Goal: Use online tool/utility: Utilize a website feature to perform a specific function

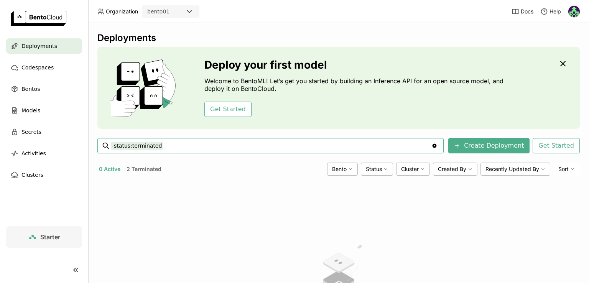
click at [143, 167] on button "2 Terminated" at bounding box center [144, 169] width 38 height 10
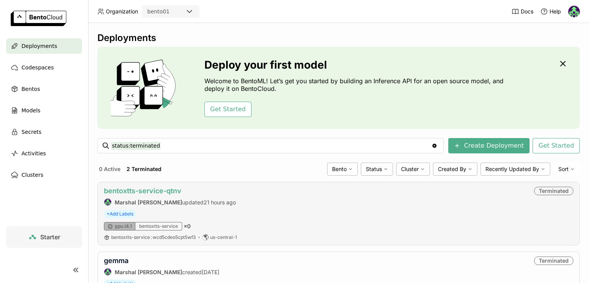
click at [145, 191] on link "bentoxtts-service-qtnv" at bounding box center [142, 191] width 77 height 8
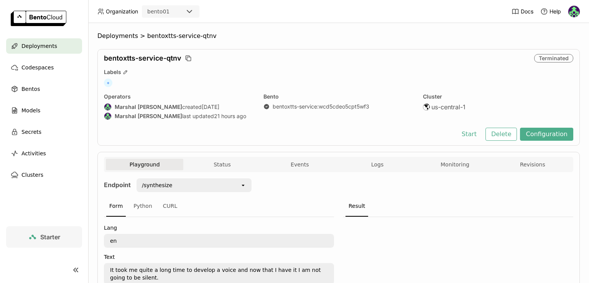
click at [472, 133] on button "Start" at bounding box center [469, 134] width 26 height 13
